Goal: Information Seeking & Learning: Learn about a topic

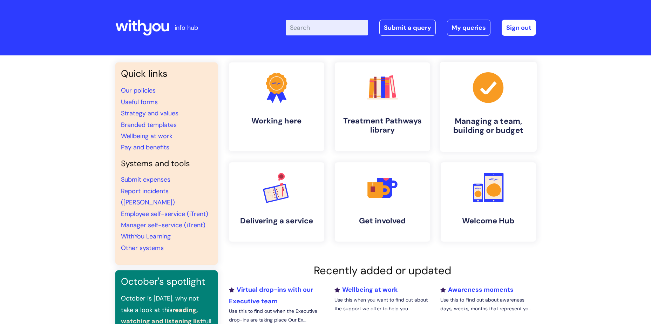
click at [473, 94] on icon ".cls-1{fill:#a53144;stroke-width:0px;}" at bounding box center [488, 87] width 35 height 35
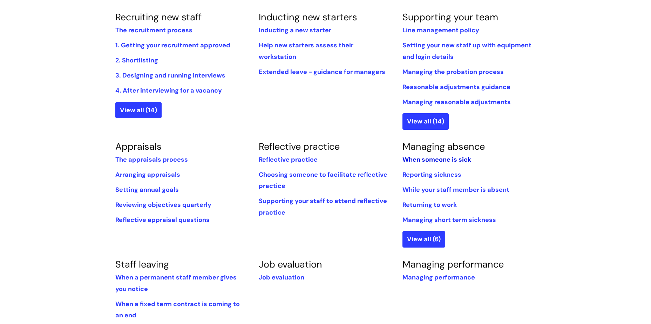
scroll to position [140, 0]
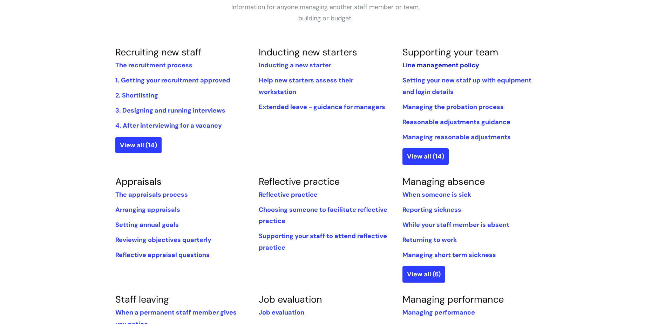
click at [426, 65] on link "Line management policy" at bounding box center [441, 65] width 77 height 8
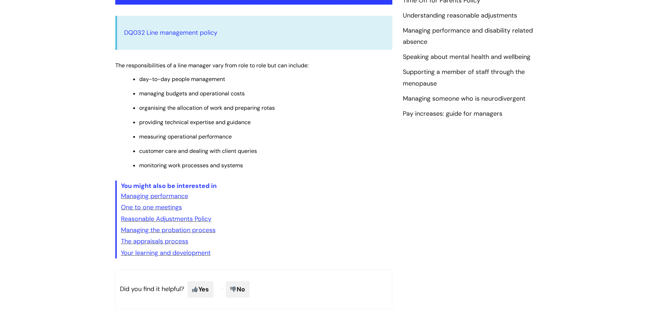
scroll to position [246, 0]
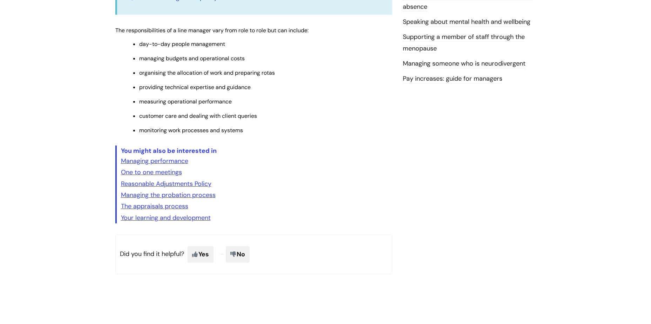
click at [420, 81] on link "Pay increases: guide for managers" at bounding box center [453, 78] width 100 height 9
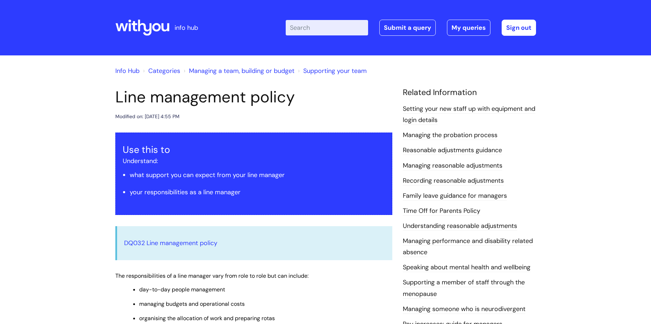
scroll to position [246, 0]
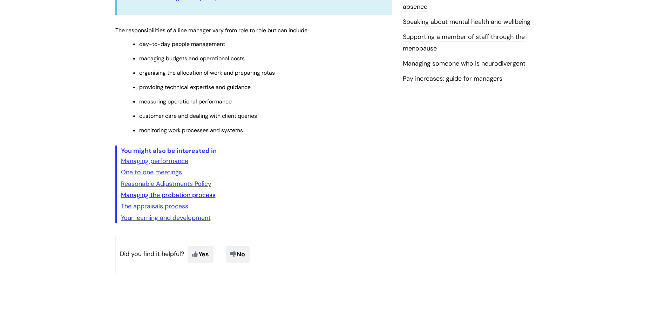
click at [192, 195] on link "Managing the probation process" at bounding box center [168, 195] width 95 height 8
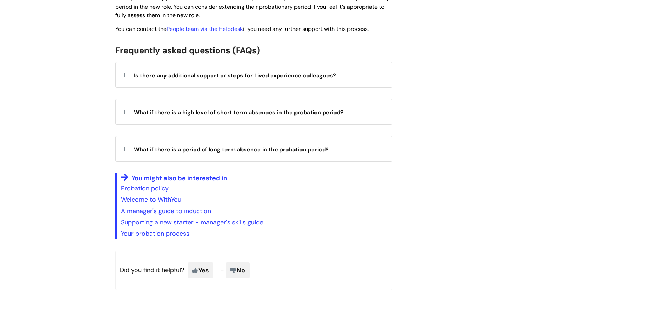
scroll to position [1087, 0]
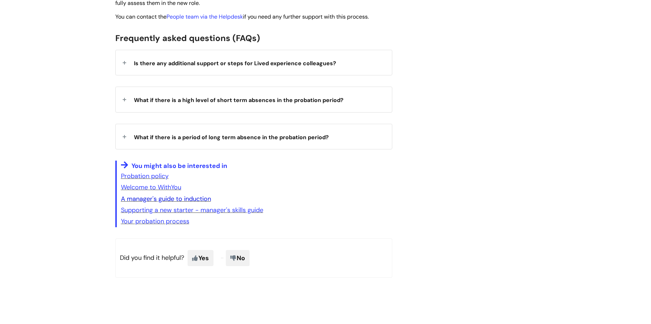
click at [140, 201] on link "A manager's guide to induction" at bounding box center [166, 199] width 90 height 8
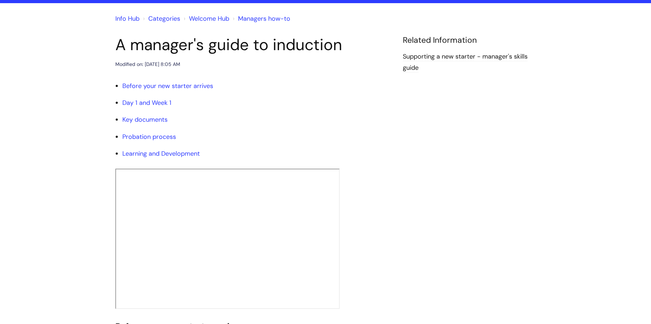
scroll to position [70, 0]
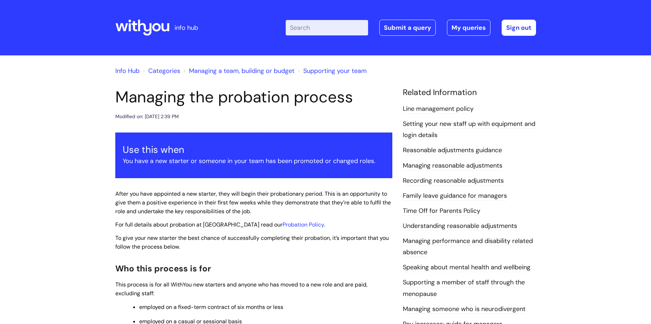
scroll to position [1087, 0]
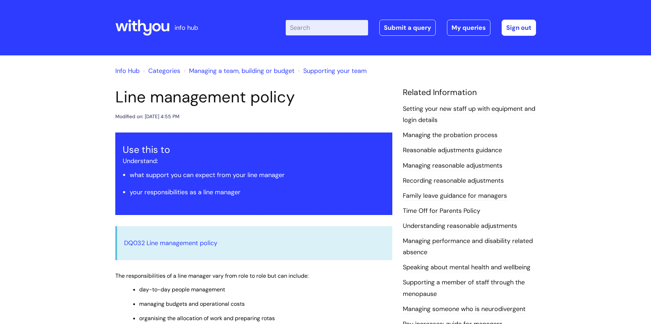
scroll to position [246, 0]
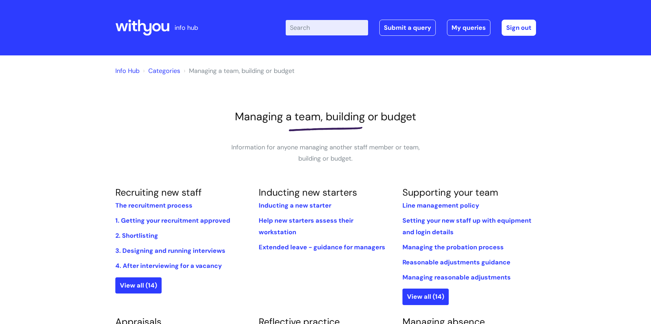
scroll to position [140, 0]
